Goal: Information Seeking & Learning: Check status

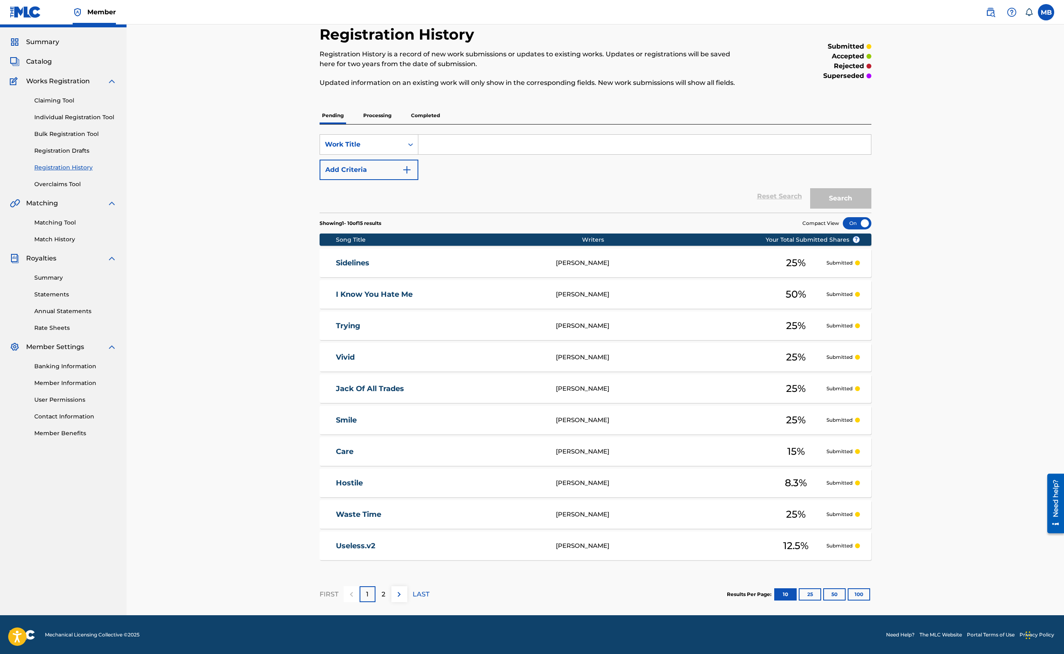
click at [57, 164] on link "Registration History" at bounding box center [75, 167] width 82 height 9
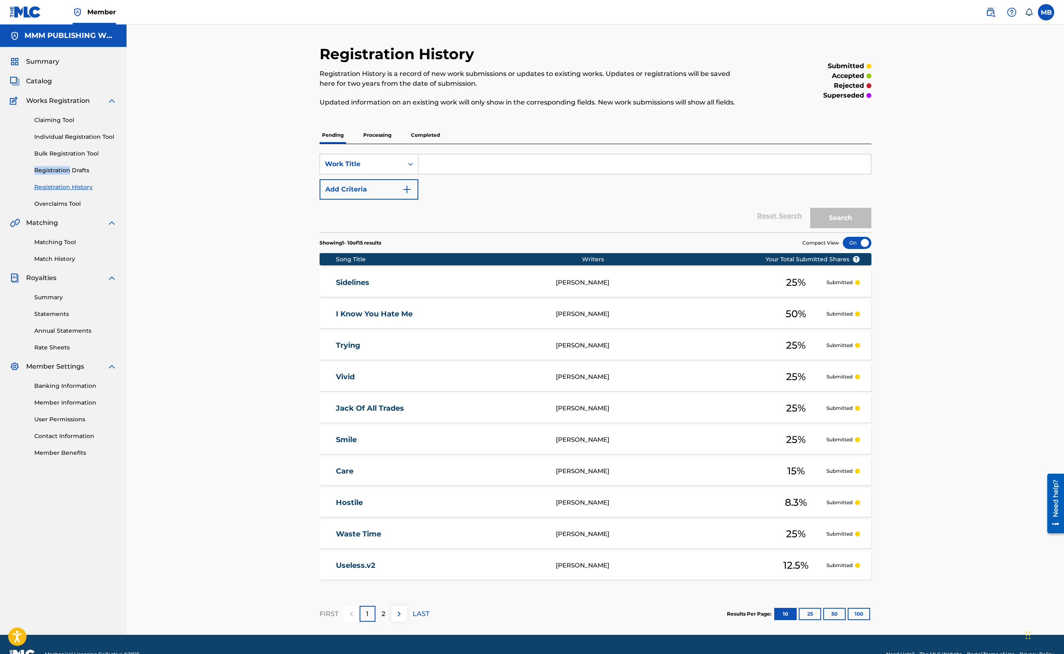
click at [57, 164] on div "Claiming Tool Individual Registration Tool Bulk Registration Tool Registration …" at bounding box center [63, 157] width 107 height 102
click at [32, 37] on h5 "MMM PUBLISHING WORLDWIDE" at bounding box center [70, 35] width 92 height 9
click at [33, 67] on div "Summary Catalog Works Registration Claiming Tool Individual Registration Tool B…" at bounding box center [63, 257] width 127 height 420
click at [33, 64] on span "Summary" at bounding box center [42, 62] width 33 height 10
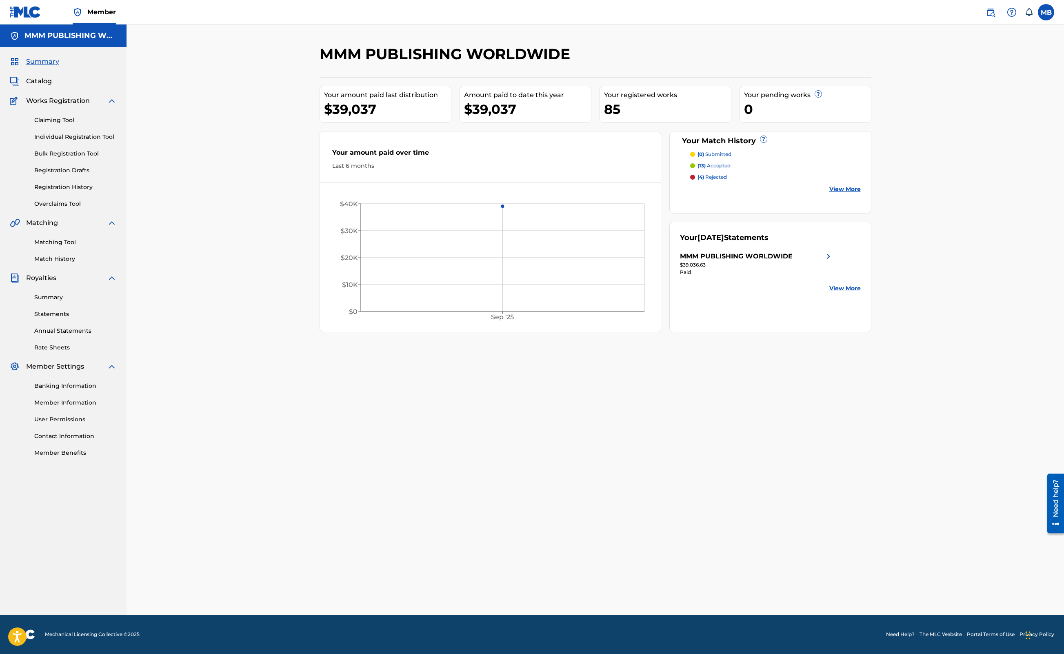
click at [544, 96] on div "Amount paid to date this year" at bounding box center [527, 95] width 127 height 10
click at [547, 84] on div "Your amount paid last distribution $39,037 Amount paid to date this year $39,03…" at bounding box center [596, 204] width 552 height 255
click at [713, 255] on div "MMM PUBLISHING WORLDWIDE" at bounding box center [736, 256] width 113 height 10
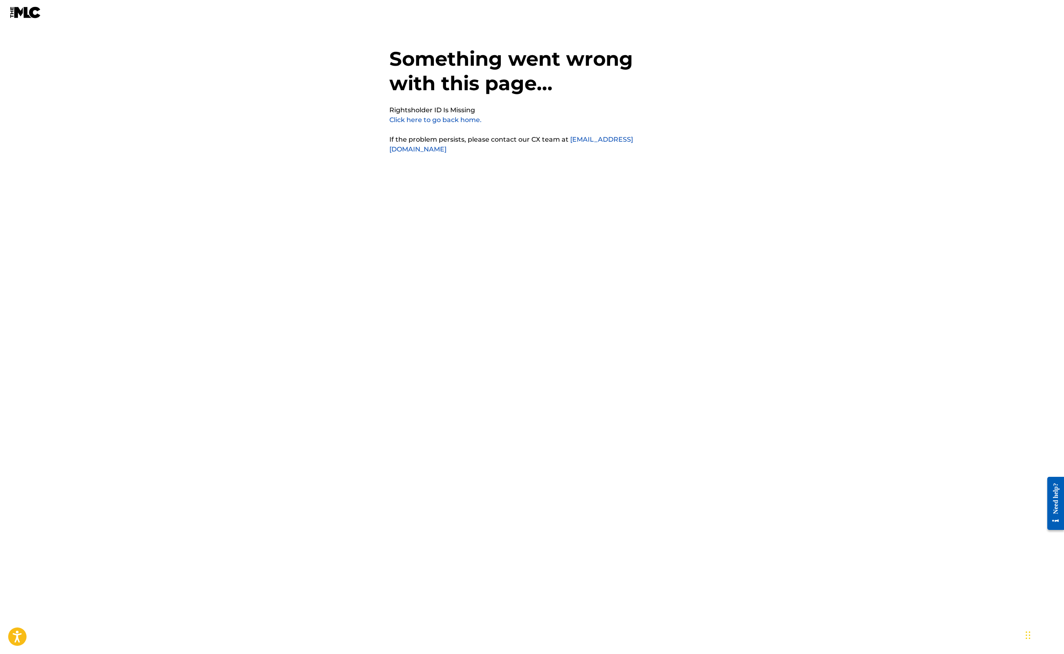
click at [155, 277] on div "Something went wrong with this page... Rightsholder ID Is Missing Click here to…" at bounding box center [532, 310] width 1064 height 580
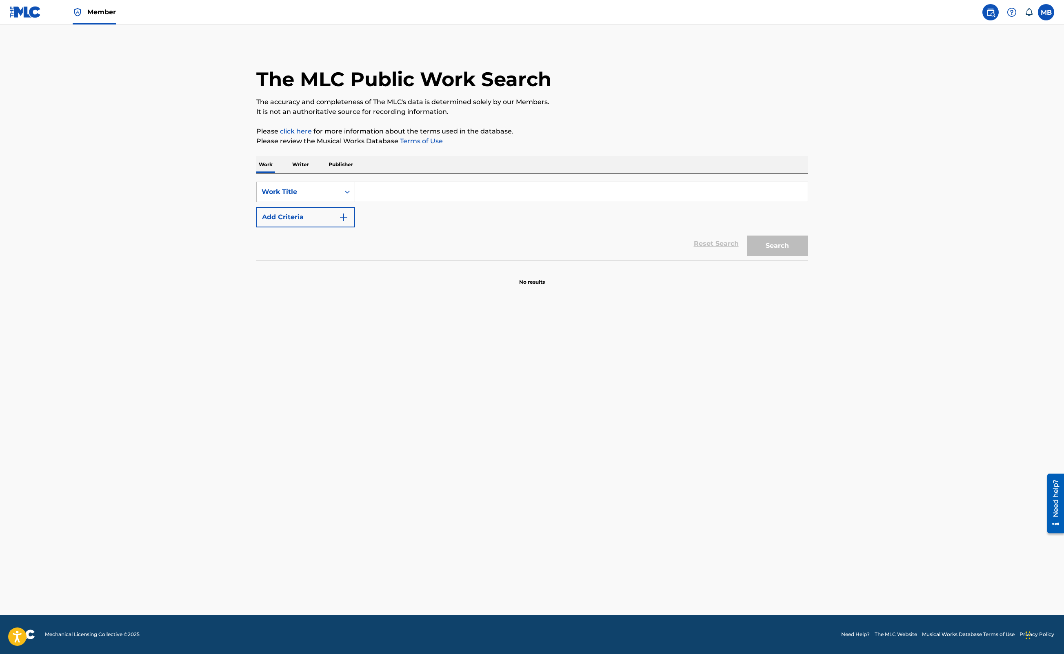
click at [91, 21] on link "Member" at bounding box center [94, 12] width 43 height 24
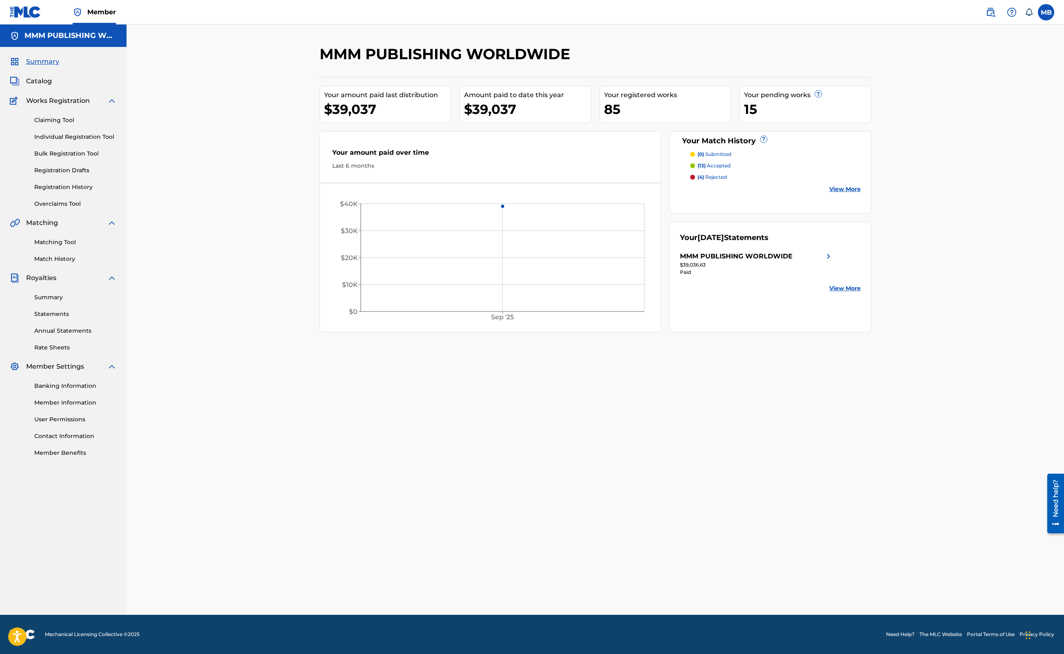
click at [54, 310] on link "Statements" at bounding box center [75, 314] width 82 height 9
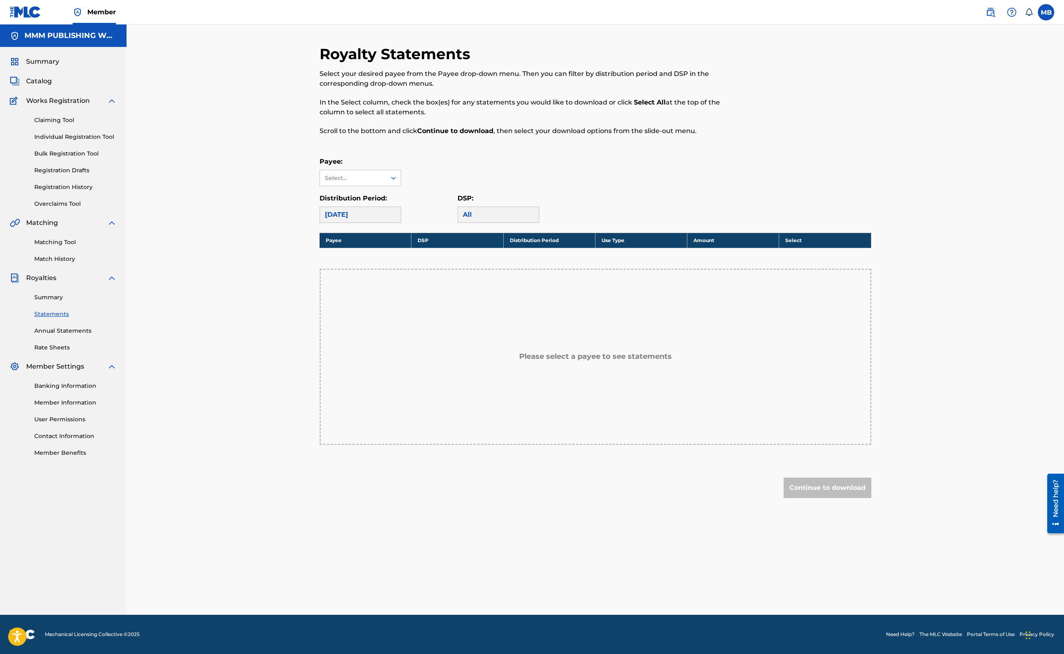
click at [40, 57] on span "Summary" at bounding box center [42, 62] width 33 height 10
